Goal: Information Seeking & Learning: Understand process/instructions

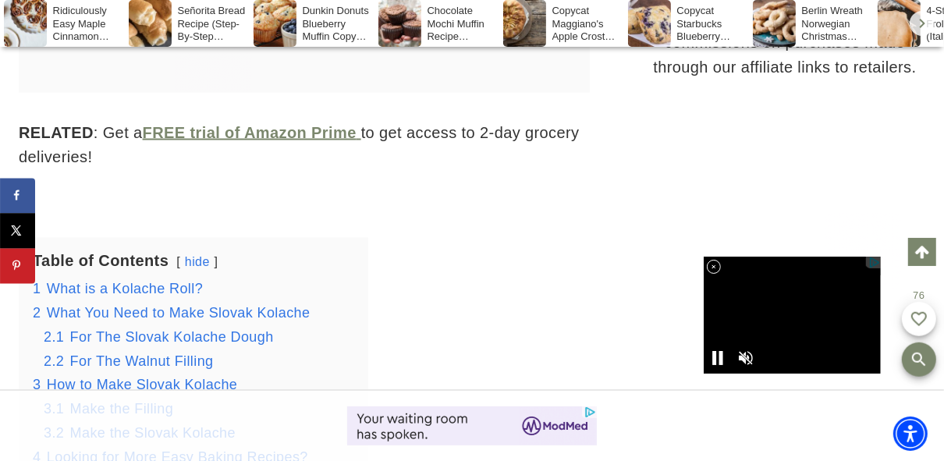
scroll to position [1878, 0]
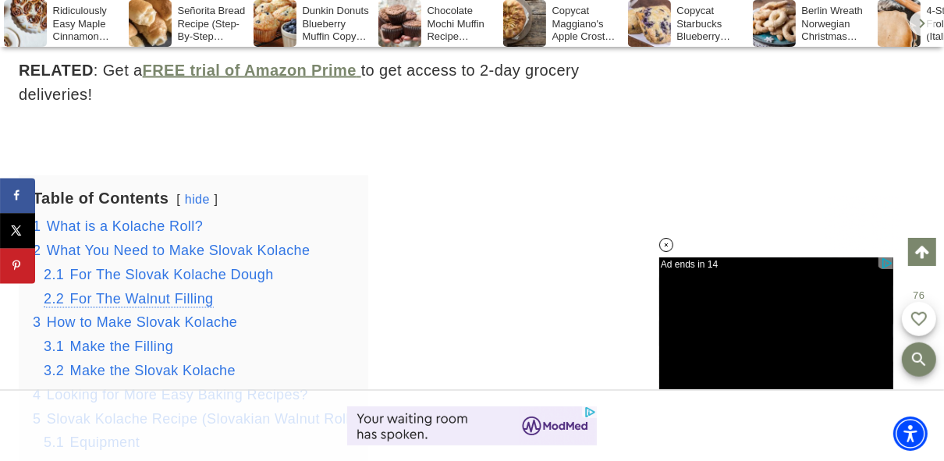
click at [169, 298] on span "For The Walnut Filling" at bounding box center [142, 300] width 144 height 16
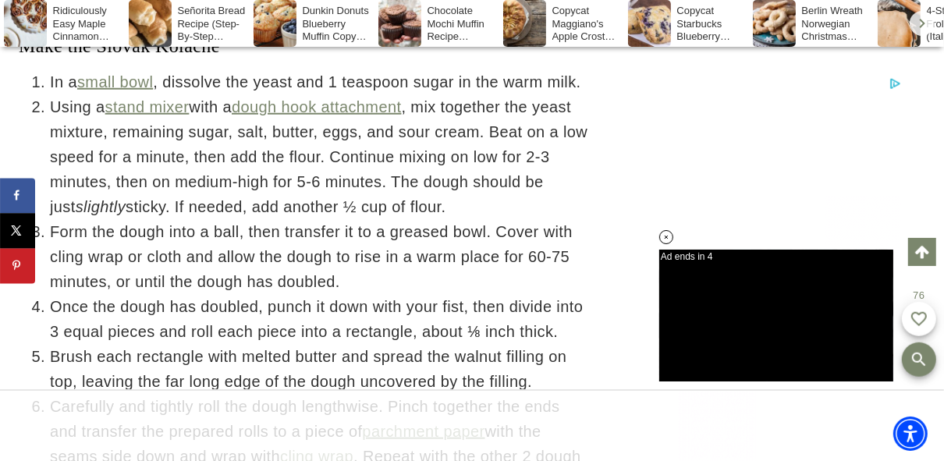
scroll to position [4821, 0]
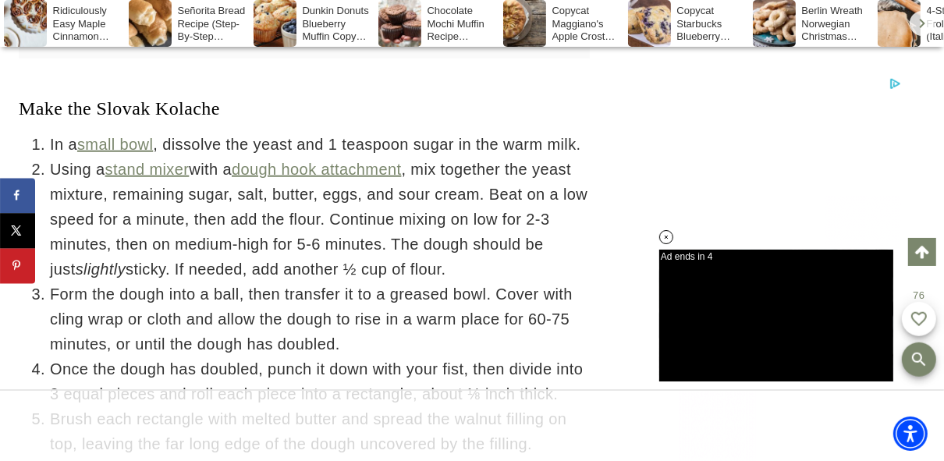
drag, startPoint x: 532, startPoint y: 258, endPoint x: 28, endPoint y: 62, distance: 541.1
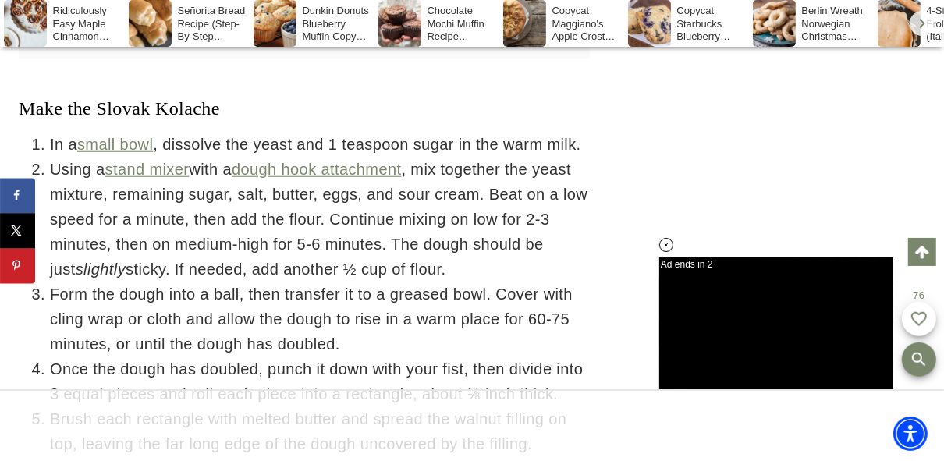
scroll to position [0, 0]
